Goal: Task Accomplishment & Management: Manage account settings

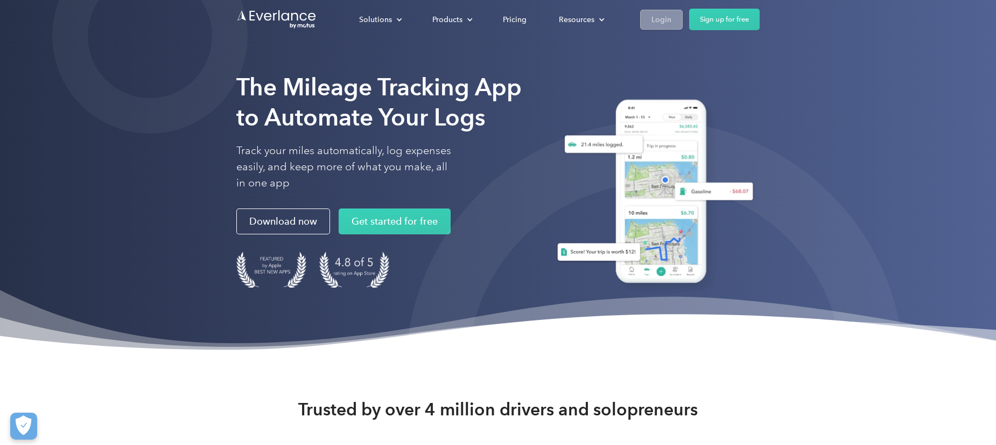
click at [663, 17] on div "Login" at bounding box center [661, 18] width 20 height 13
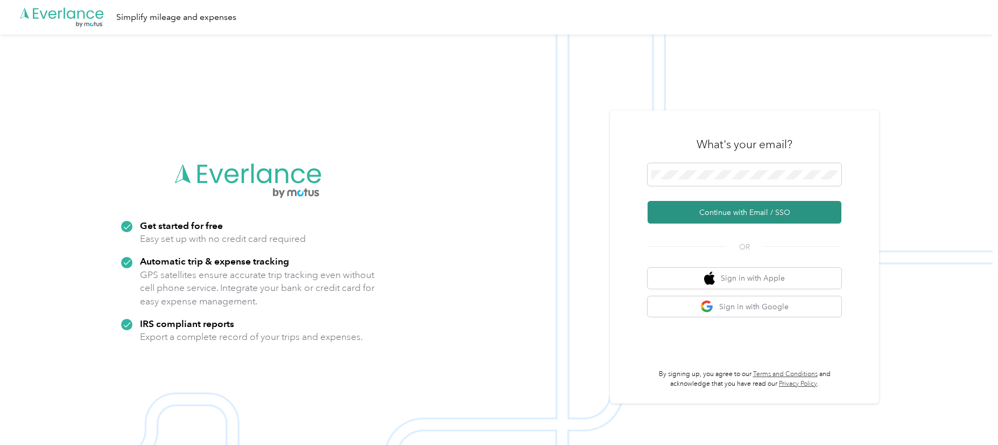
click at [733, 203] on button "Continue with Email / SSO" at bounding box center [745, 212] width 194 height 23
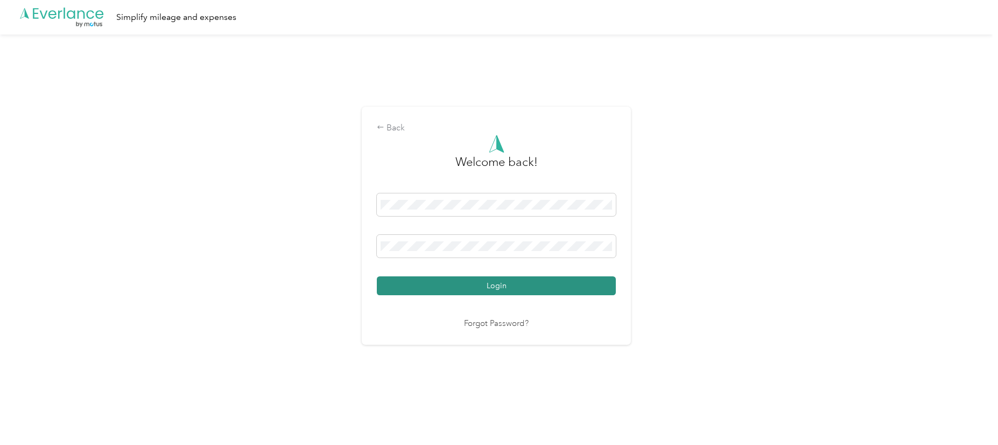
click at [467, 278] on button "Login" at bounding box center [496, 285] width 239 height 19
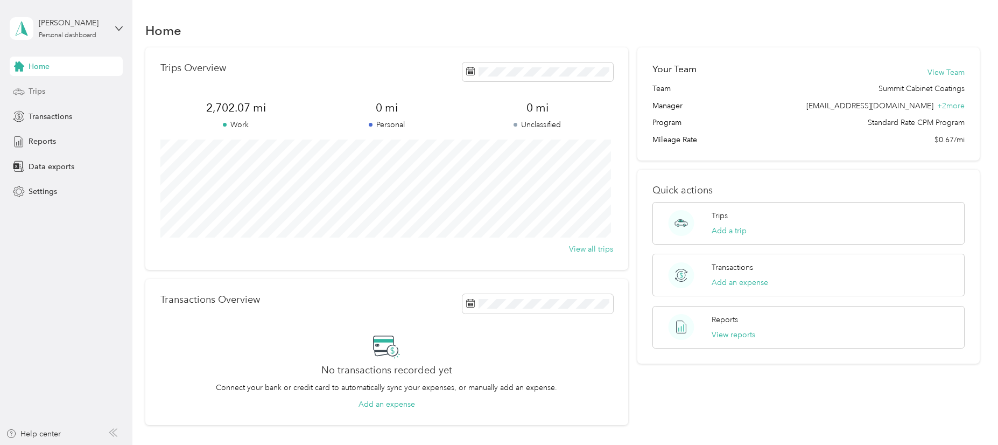
click at [39, 98] on div "Trips" at bounding box center [66, 91] width 113 height 19
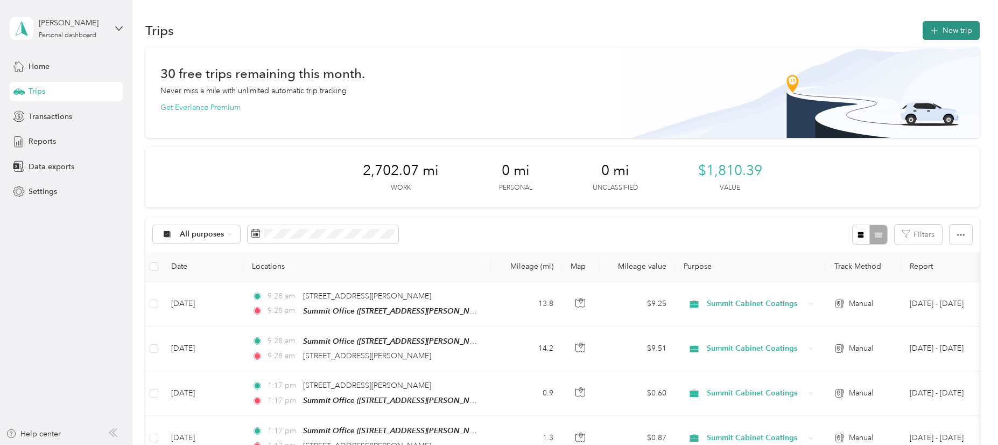
click at [942, 36] on button "New trip" at bounding box center [951, 30] width 57 height 19
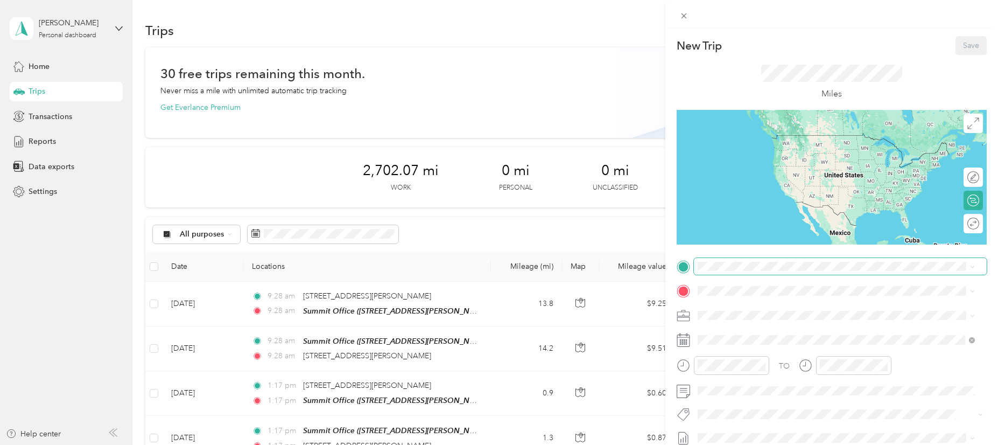
click at [740, 271] on span at bounding box center [840, 266] width 293 height 17
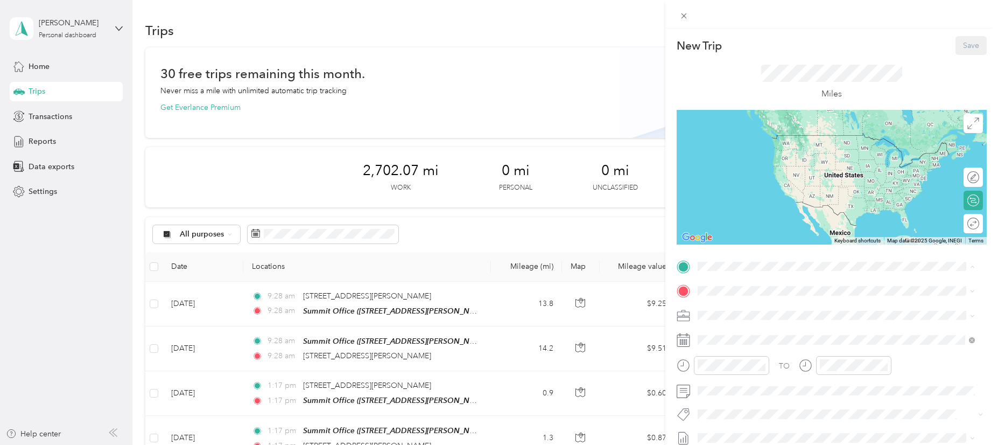
click at [741, 307] on strong "Summit Office" at bounding box center [743, 309] width 51 height 10
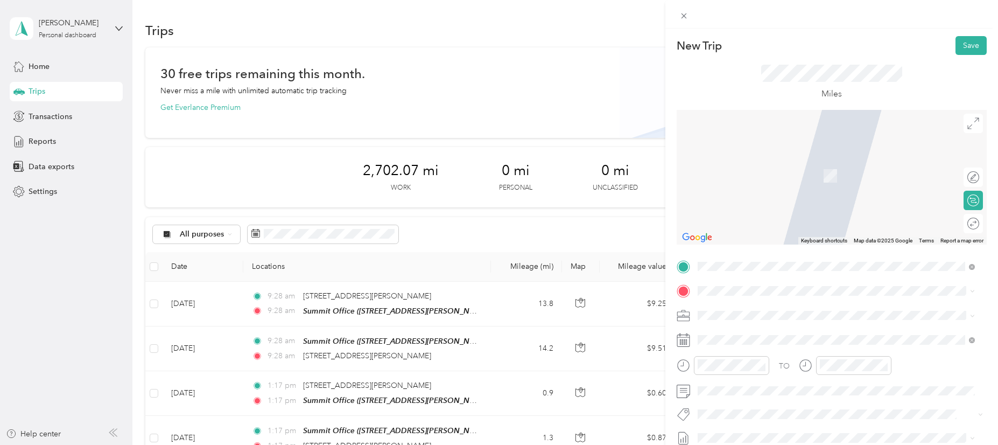
click at [794, 163] on span "1019 Shore Pine Court Fort Collins, Colorado 80525, United States" at bounding box center [801, 158] width 167 height 10
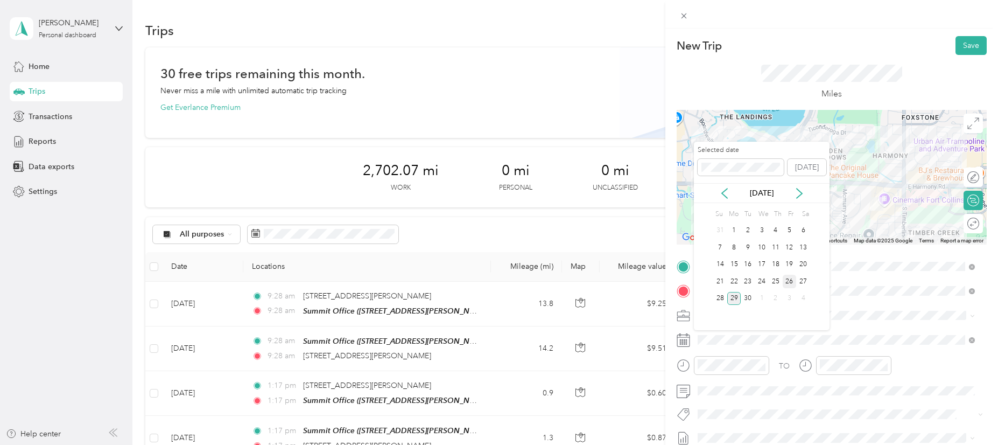
click at [788, 280] on div "26" at bounding box center [790, 281] width 14 height 13
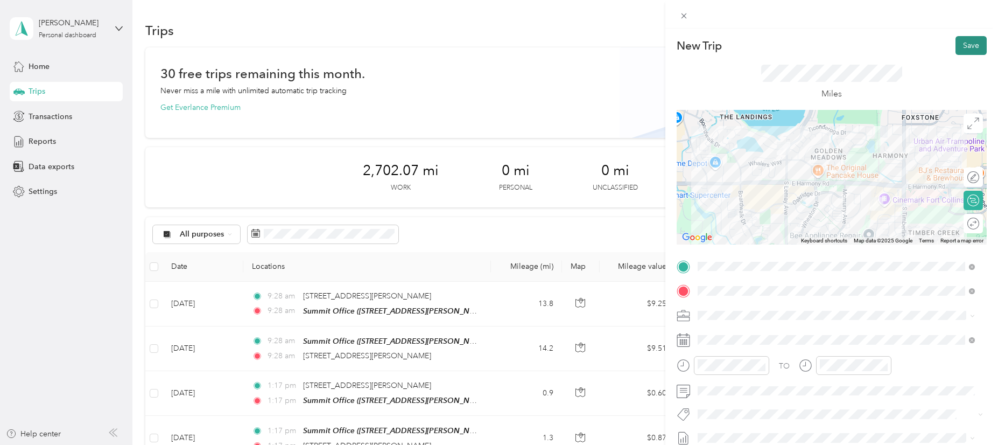
click at [970, 41] on button "Save" at bounding box center [971, 45] width 31 height 19
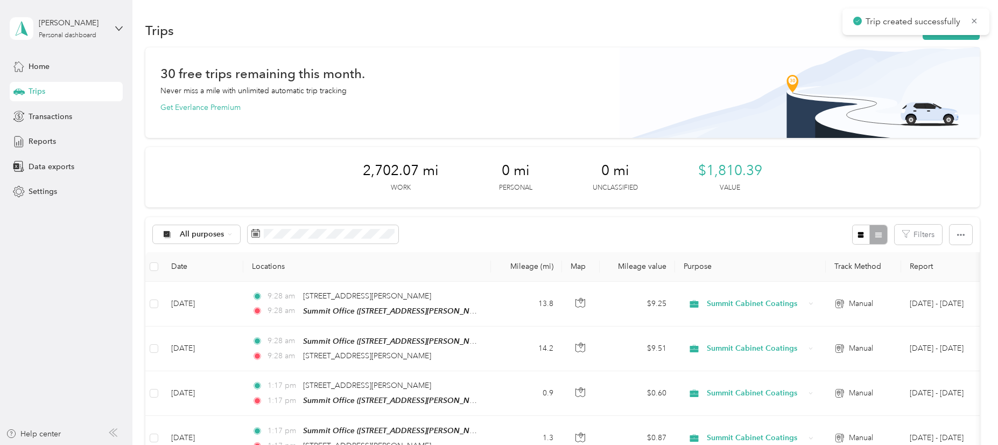
click at [979, 17] on div "Trip created successfully" at bounding box center [916, 22] width 147 height 26
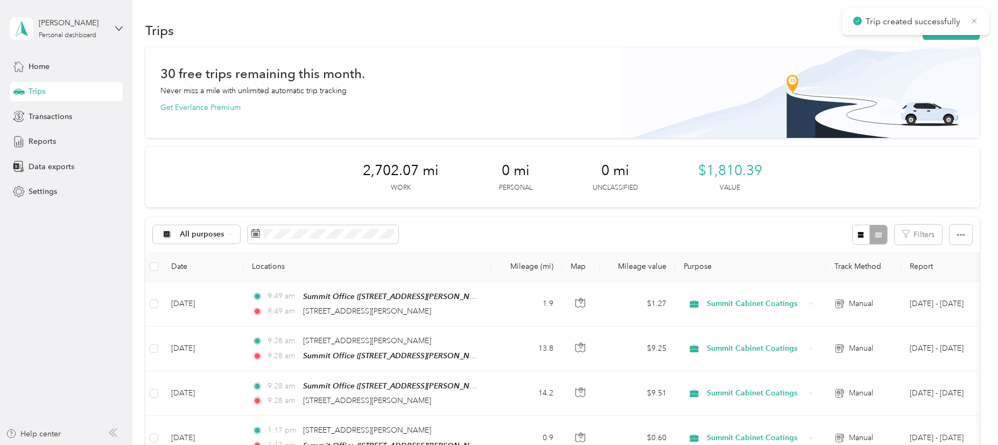
click at [976, 19] on icon at bounding box center [974, 20] width 5 height 5
click at [950, 34] on button "New trip" at bounding box center [951, 30] width 57 height 19
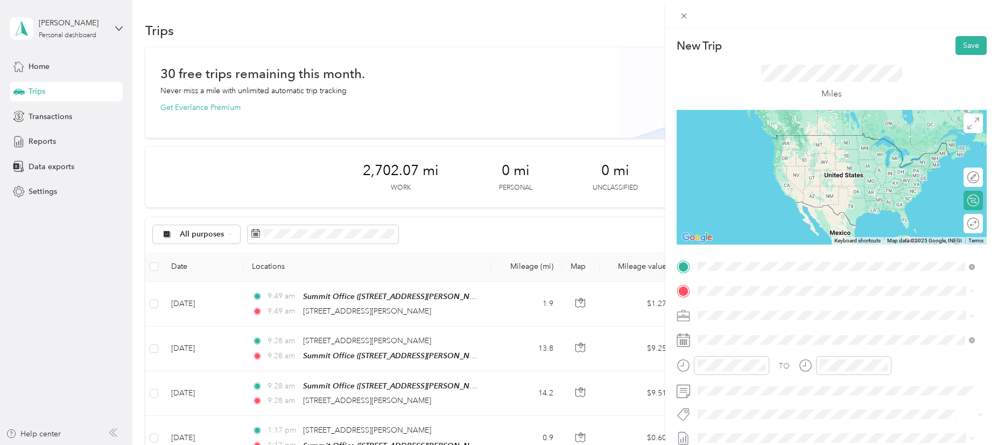
click at [809, 310] on span "1019 Shore Pine Court Fort Collins, Colorado 80525, United States" at bounding box center [801, 305] width 167 height 10
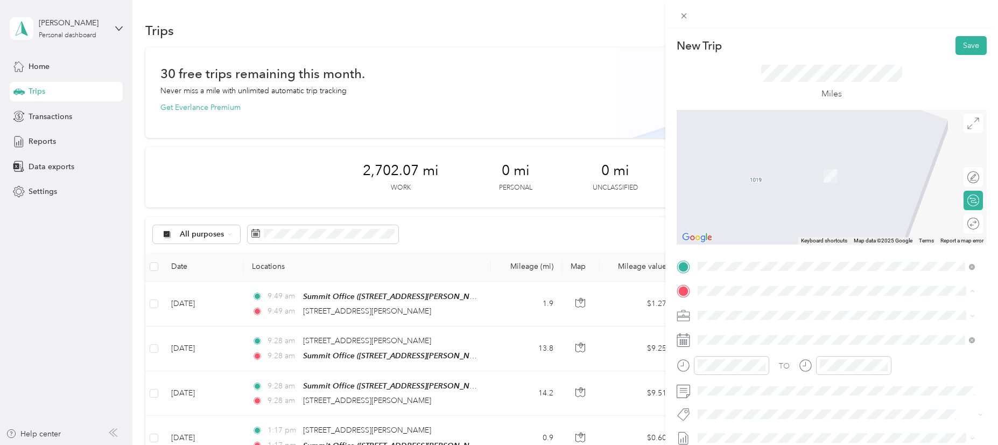
click at [748, 339] on div "Summit Office 1833 East Harmony Road, Fort Collins, 80525, Fort Collins, Colora…" at bounding box center [831, 339] width 227 height 23
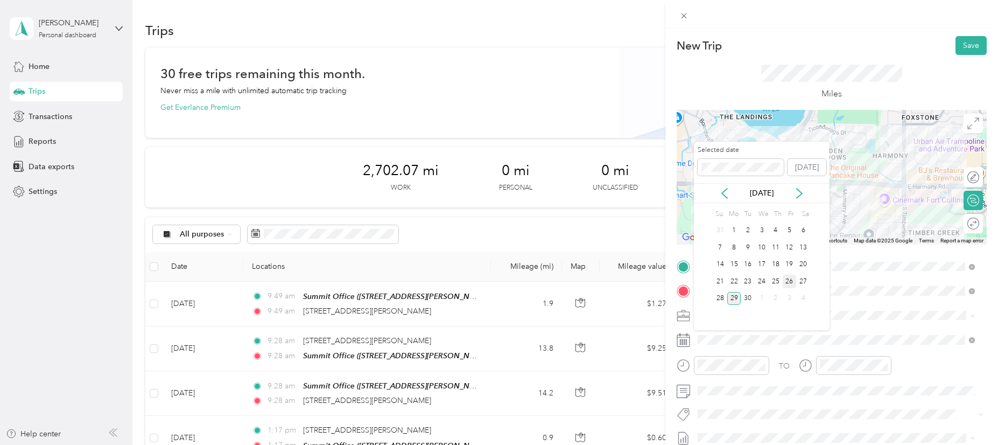
click at [785, 278] on div "26" at bounding box center [790, 281] width 14 height 13
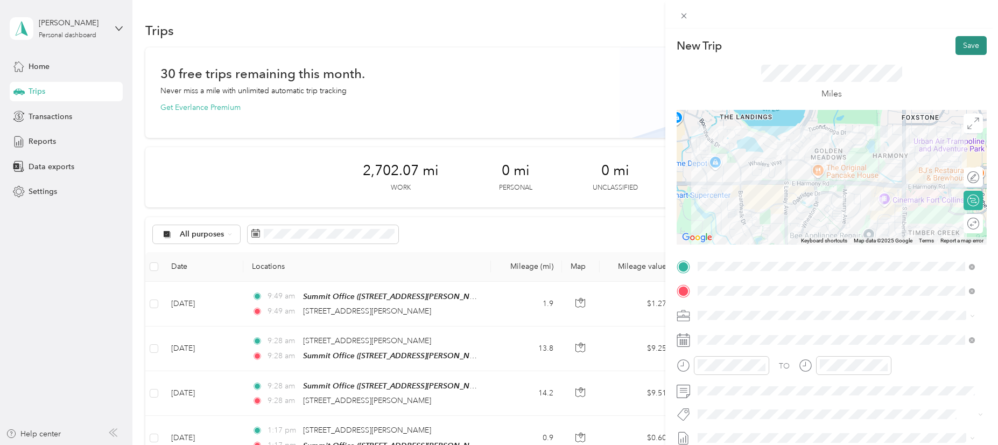
click at [966, 44] on button "Save" at bounding box center [971, 45] width 31 height 19
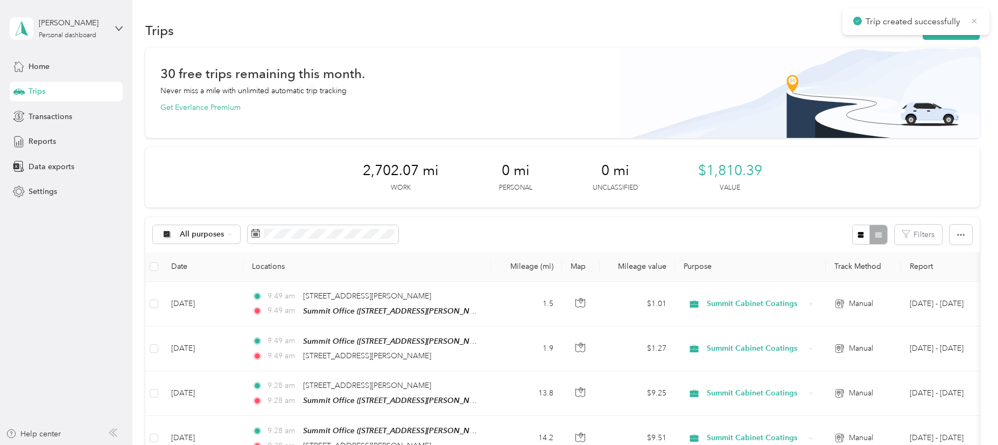
click at [973, 23] on icon at bounding box center [974, 21] width 9 height 10
click at [47, 142] on span "Reports" at bounding box center [42, 141] width 27 height 11
